Goal: Find specific page/section: Find specific page/section

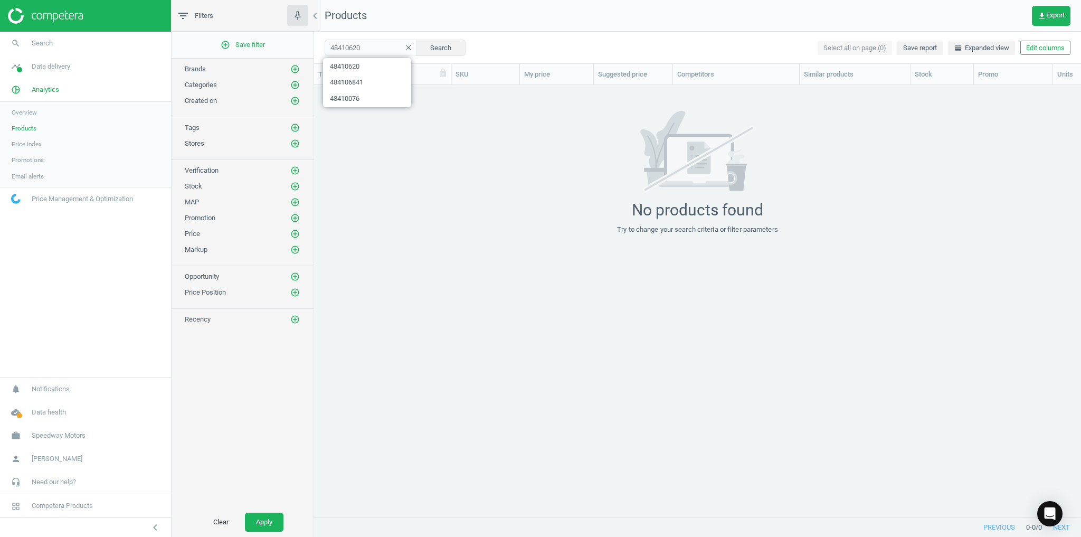
scroll to position [420, 761]
click at [764, 40] on div "48410620 clear Search Select all on page (0) Save report horizontal_split Expan…" at bounding box center [697, 48] width 767 height 32
drag, startPoint x: 369, startPoint y: 48, endPoint x: 324, endPoint y: 45, distance: 45.0
click at [357, 46] on input "48410620" at bounding box center [371, 48] width 92 height 16
drag, startPoint x: 324, startPoint y: 45, endPoint x: 310, endPoint y: 45, distance: 13.7
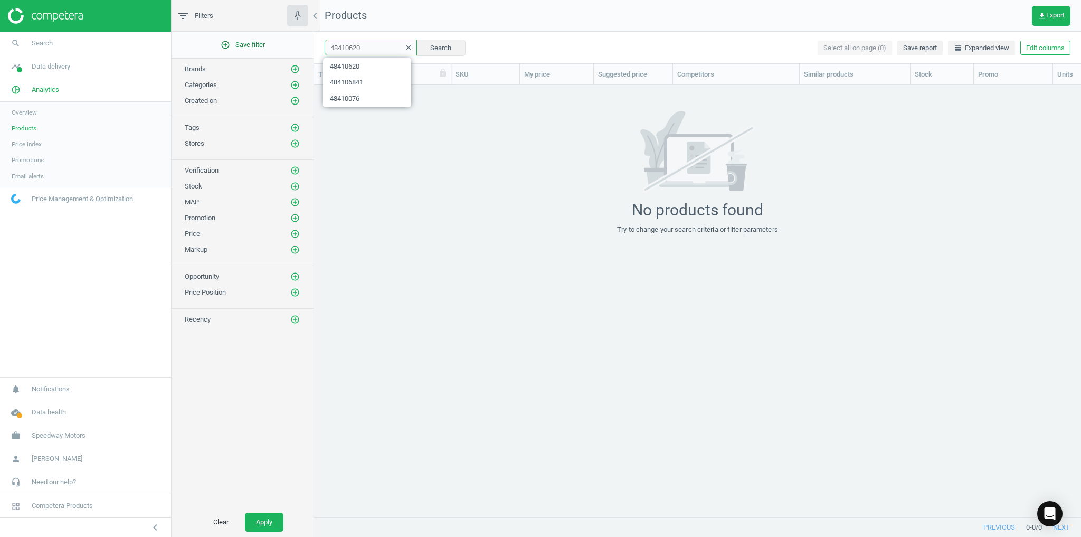
click at [310, 45] on div "filter_list Filters chevron_left add_circle_outline Save filter Brands add_circ…" at bounding box center [627, 268] width 910 height 537
click at [356, 46] on input "48410620" at bounding box center [371, 48] width 92 height 16
paste input "91102213"
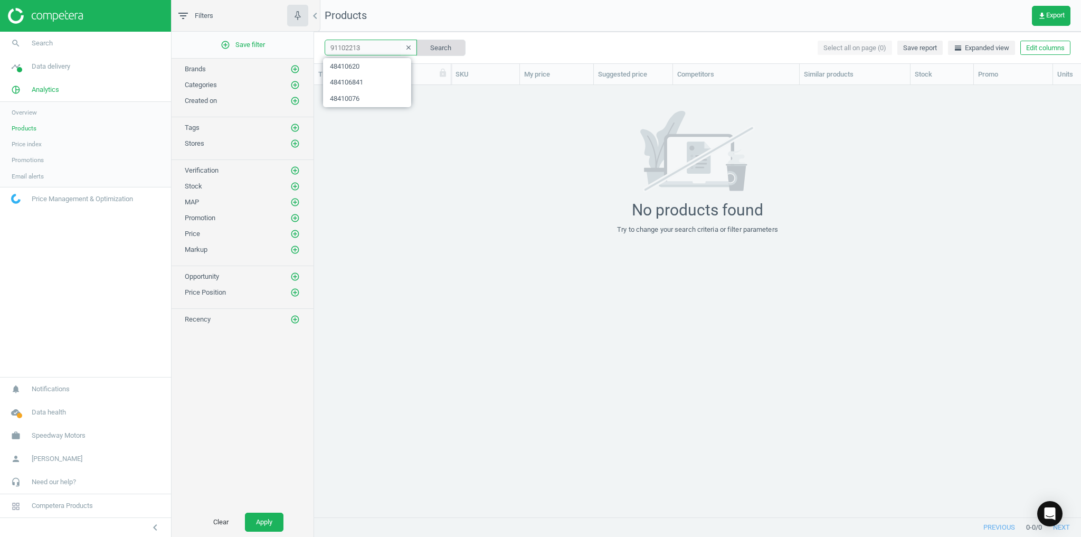
type input "91102213"
click at [424, 51] on button "Search" at bounding box center [441, 48] width 50 height 16
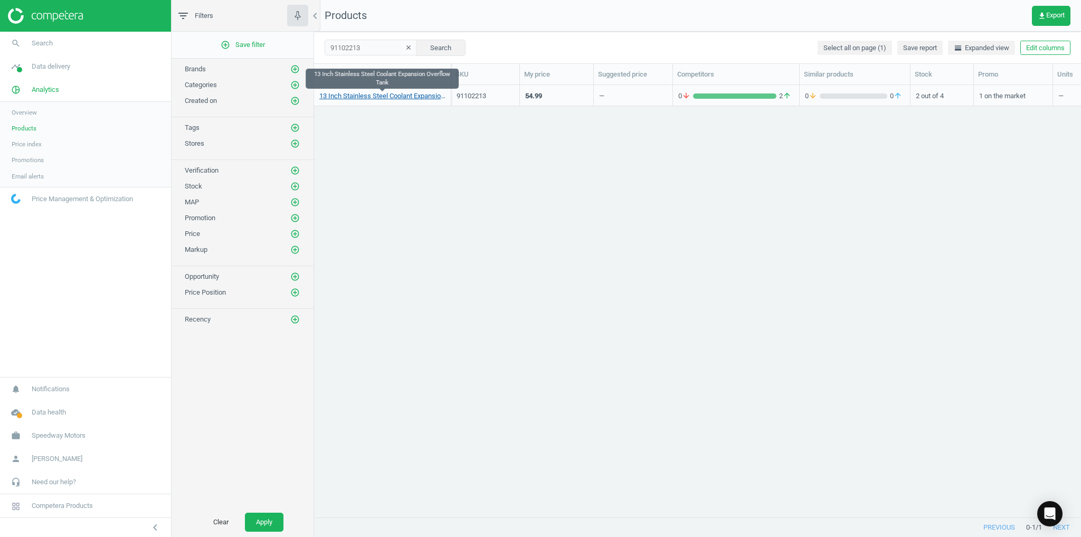
click at [394, 98] on link "13 Inch Stainless Steel Coolant Expansion Overflow Tank" at bounding box center [382, 96] width 126 height 10
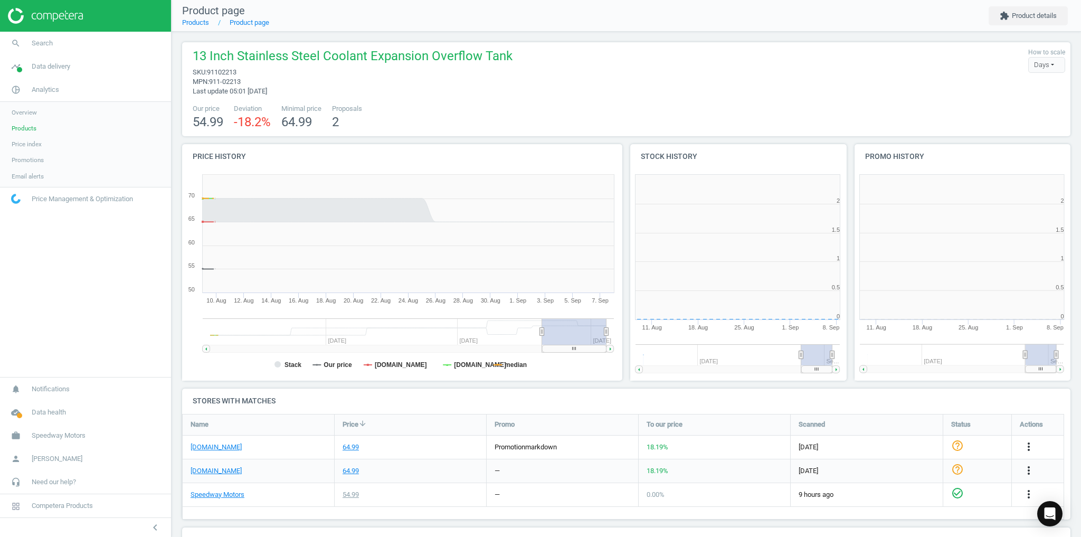
scroll to position [224, 228]
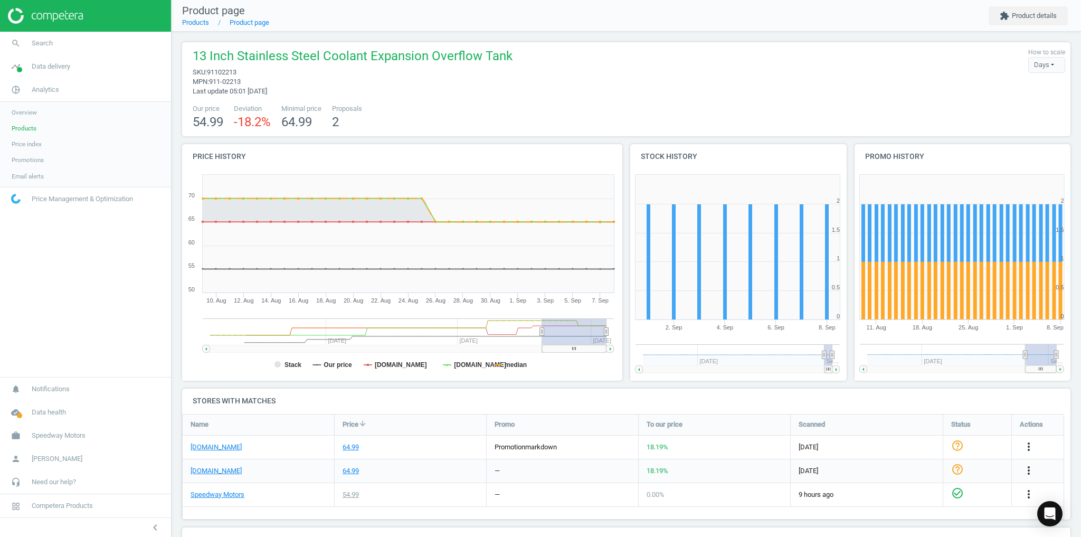
drag, startPoint x: 798, startPoint y: 355, endPoint x: 849, endPoint y: 363, distance: 51.8
click at [848, 362] on div "Price history Created with Highstock 6.2.0 Stack Our price summitracing.com jeg…" at bounding box center [626, 266] width 896 height 244
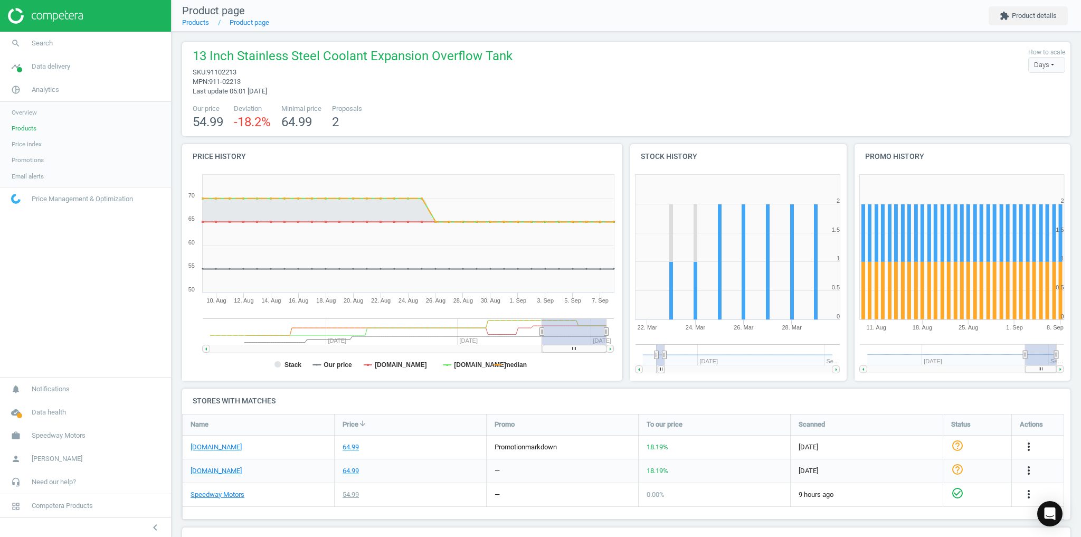
drag, startPoint x: 826, startPoint y: 370, endPoint x: 658, endPoint y: 377, distance: 168.1
click at [658, 377] on icon "Created with Highstock 6.2.0 0 0.5 1 1.5 2 2.5 28. Mar 26. Mar 24. Mar 22. Mar …" at bounding box center [737, 274] width 215 height 211
click at [27, 129] on span "Products" at bounding box center [24, 128] width 25 height 8
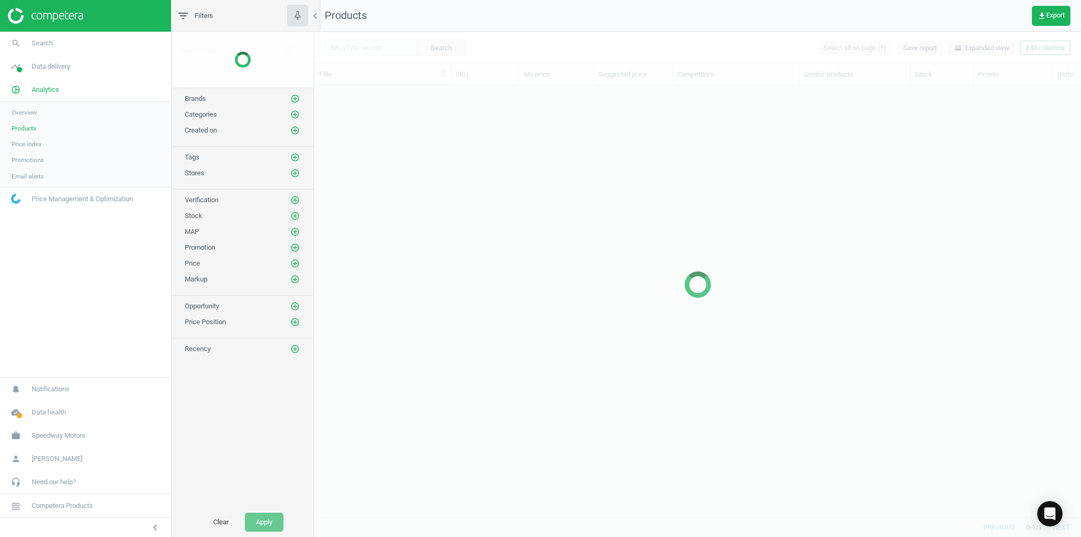
scroll to position [420, 761]
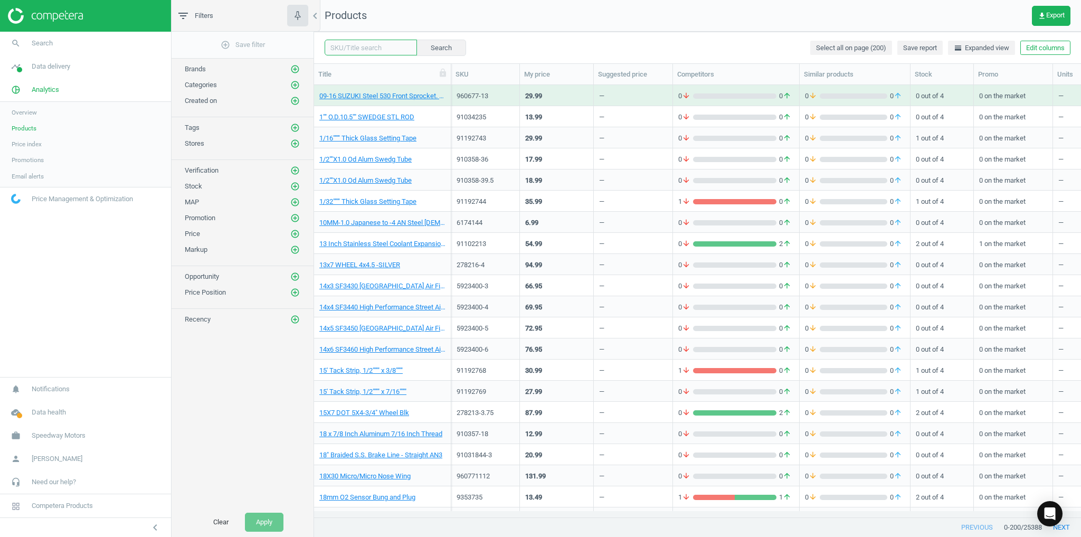
click at [353, 45] on input "text" at bounding box center [371, 48] width 92 height 16
paste input "278216-4"
type input "278216-4"
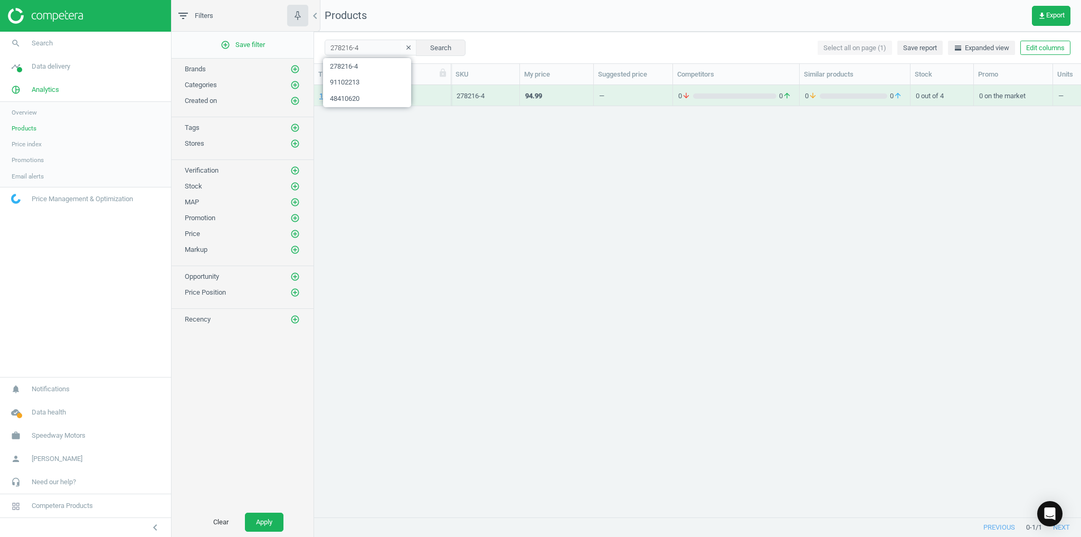
click at [402, 167] on div "13x7 WHEEL 4x4.5 -SILVER 278216-4 94.99 — 0 arrow_downward 0 arrow_upward 0 arr…" at bounding box center [697, 298] width 767 height 426
click at [352, 97] on link "13x7 WHEEL 4x4.5 -SILVER" at bounding box center [359, 96] width 81 height 10
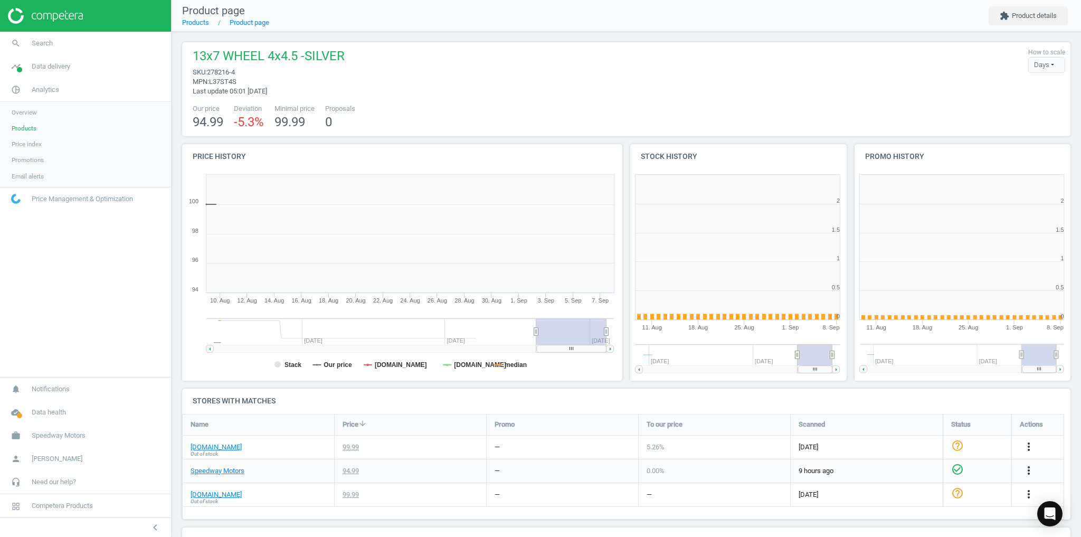
scroll to position [224, 228]
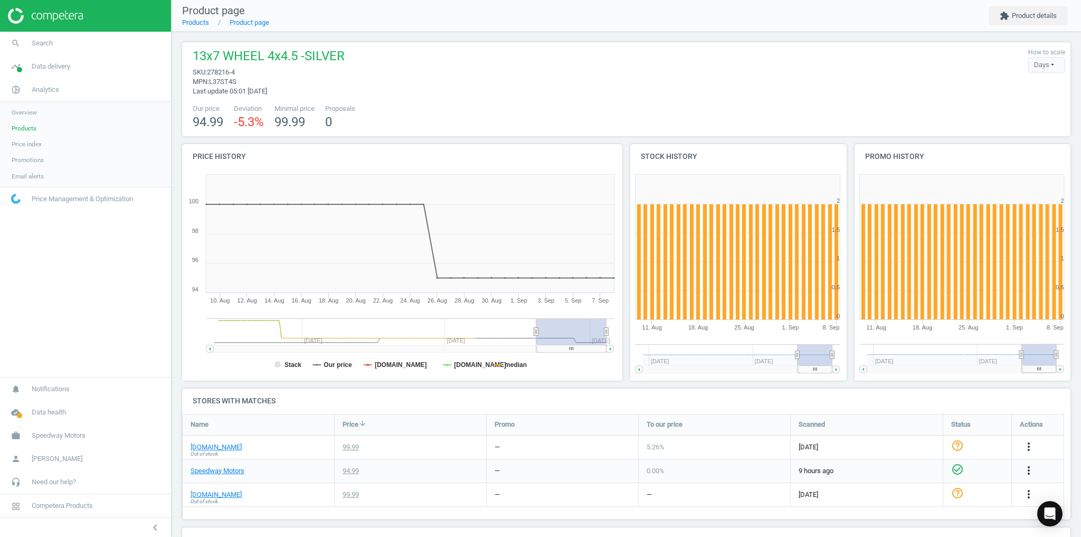
click at [806, 370] on rect at bounding box center [815, 368] width 34 height 7
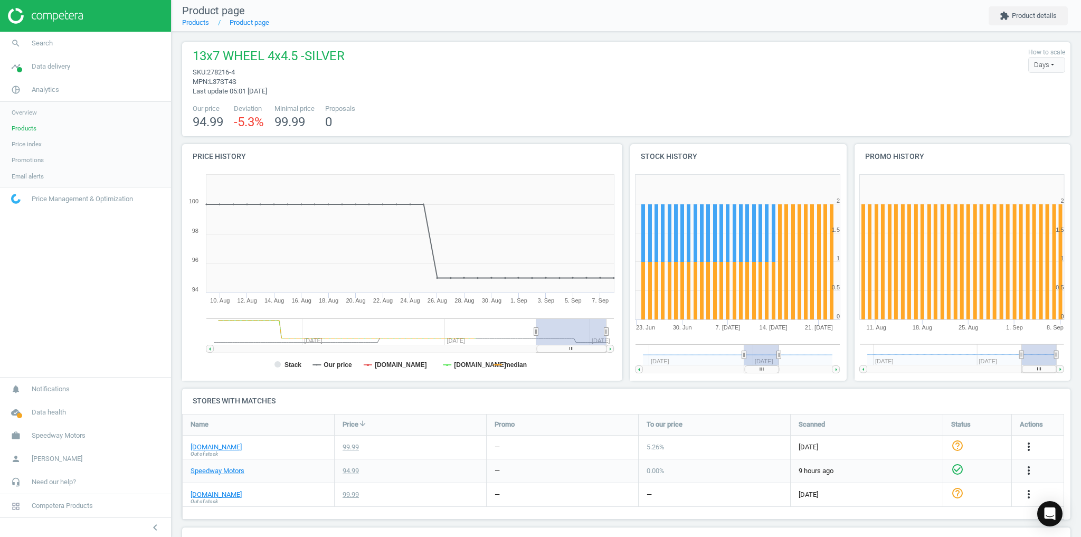
drag, startPoint x: 792, startPoint y: 370, endPoint x: 767, endPoint y: 298, distance: 76.0
click at [749, 372] on icon "Created with Highstock 6.2.0 0 0.5 1 1.5 2 2.5 21. Jul 14. Jul 7. Jul 30. Jun 2…" at bounding box center [737, 274] width 215 height 211
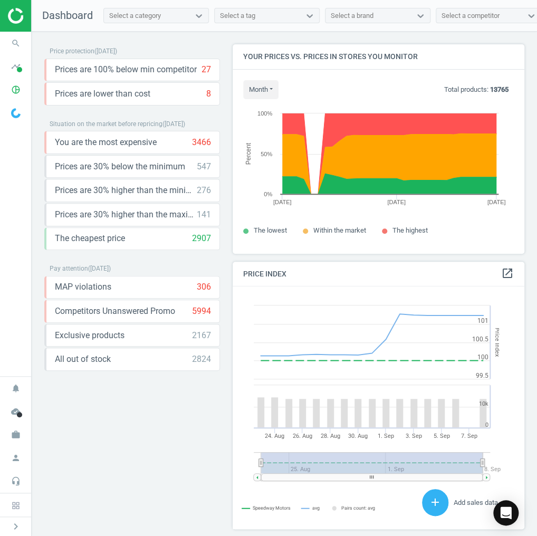
scroll to position [256, 298]
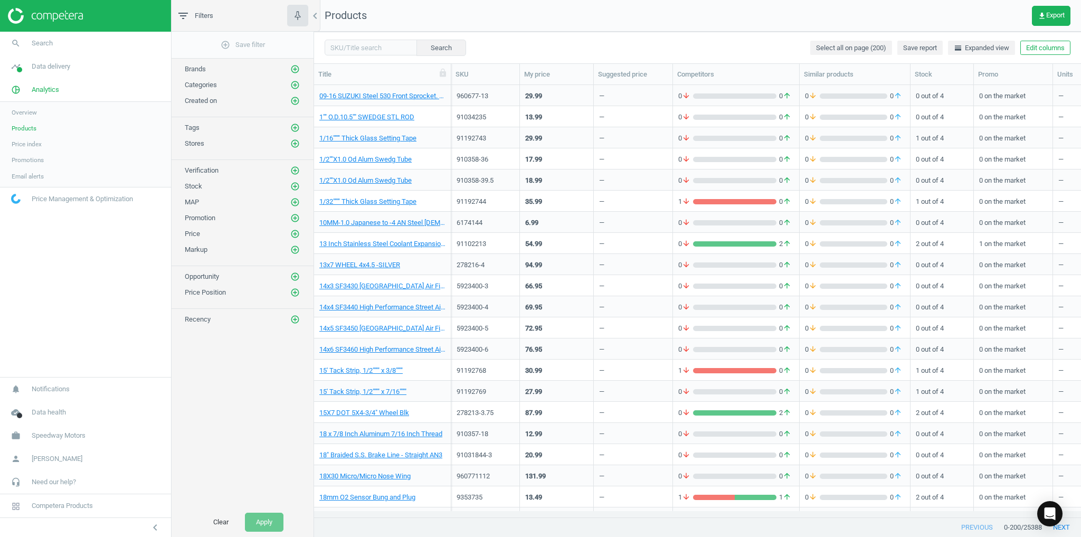
scroll to position [420, 761]
